Goal: Navigation & Orientation: Find specific page/section

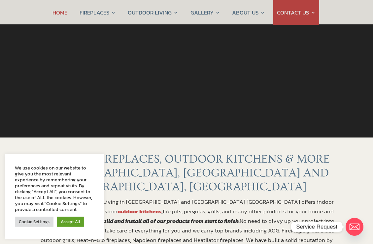
scroll to position [122, 0]
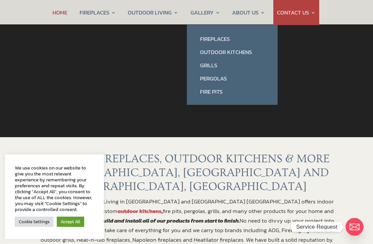
click at [244, 51] on link "Outdoor Kitchens" at bounding box center [231, 52] width 77 height 13
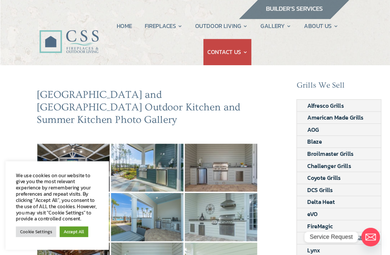
scroll to position [3, 0]
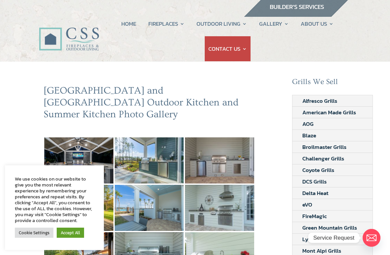
click at [95, 146] on img at bounding box center [78, 161] width 69 height 46
click at [169, 159] on img at bounding box center [149, 161] width 69 height 46
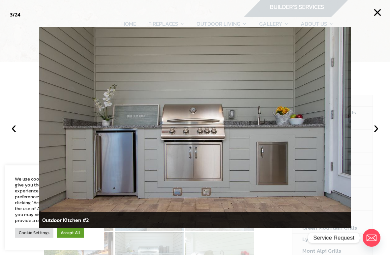
click at [372, 130] on button "›" at bounding box center [376, 127] width 15 height 15
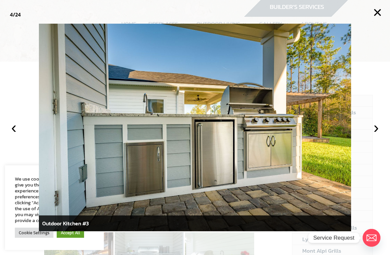
click at [20, 126] on button "‹" at bounding box center [14, 127] width 15 height 15
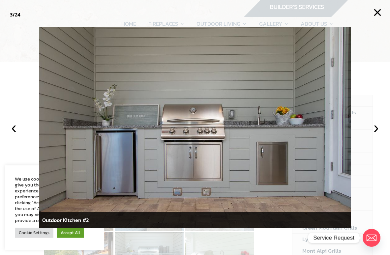
click at [372, 128] on button "›" at bounding box center [376, 127] width 15 height 15
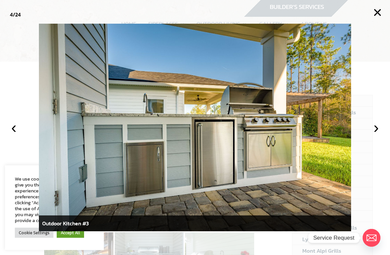
click at [372, 129] on button "›" at bounding box center [376, 127] width 15 height 15
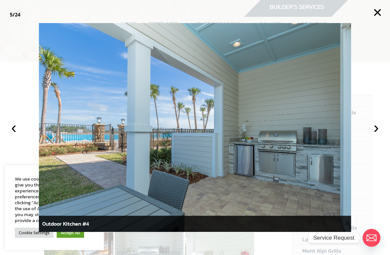
click at [372, 130] on button "›" at bounding box center [376, 127] width 15 height 15
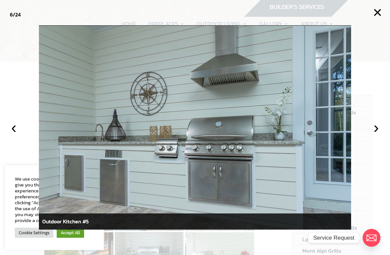
click at [372, 127] on button "›" at bounding box center [376, 127] width 15 height 15
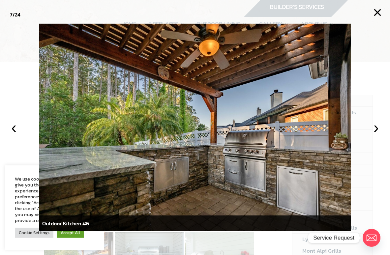
click at [372, 127] on button "›" at bounding box center [376, 127] width 15 height 15
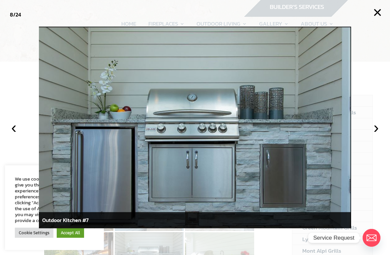
click at [372, 128] on button "›" at bounding box center [376, 127] width 15 height 15
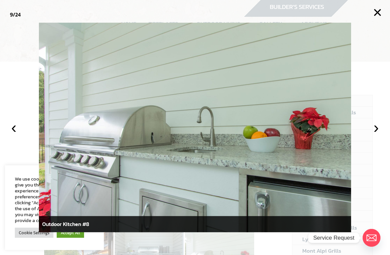
click at [372, 130] on button "›" at bounding box center [376, 127] width 15 height 15
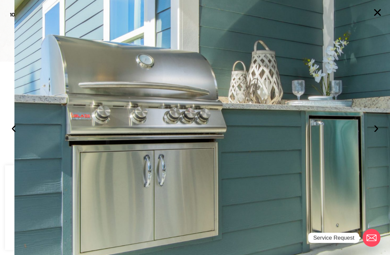
click at [372, 126] on button "›" at bounding box center [376, 127] width 15 height 15
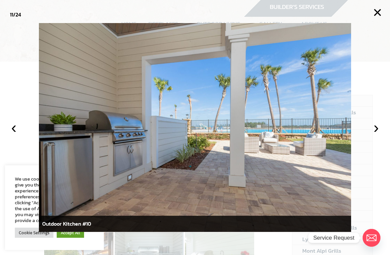
click at [372, 125] on button "›" at bounding box center [376, 127] width 15 height 15
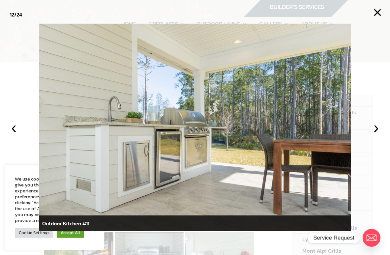
click at [372, 126] on button "›" at bounding box center [376, 127] width 15 height 15
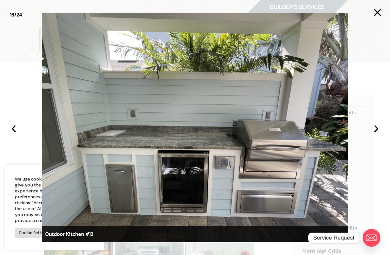
click at [370, 131] on button "›" at bounding box center [376, 127] width 15 height 15
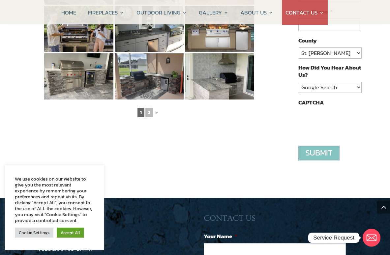
scroll to position [419, 0]
